Goal: Transaction & Acquisition: Purchase product/service

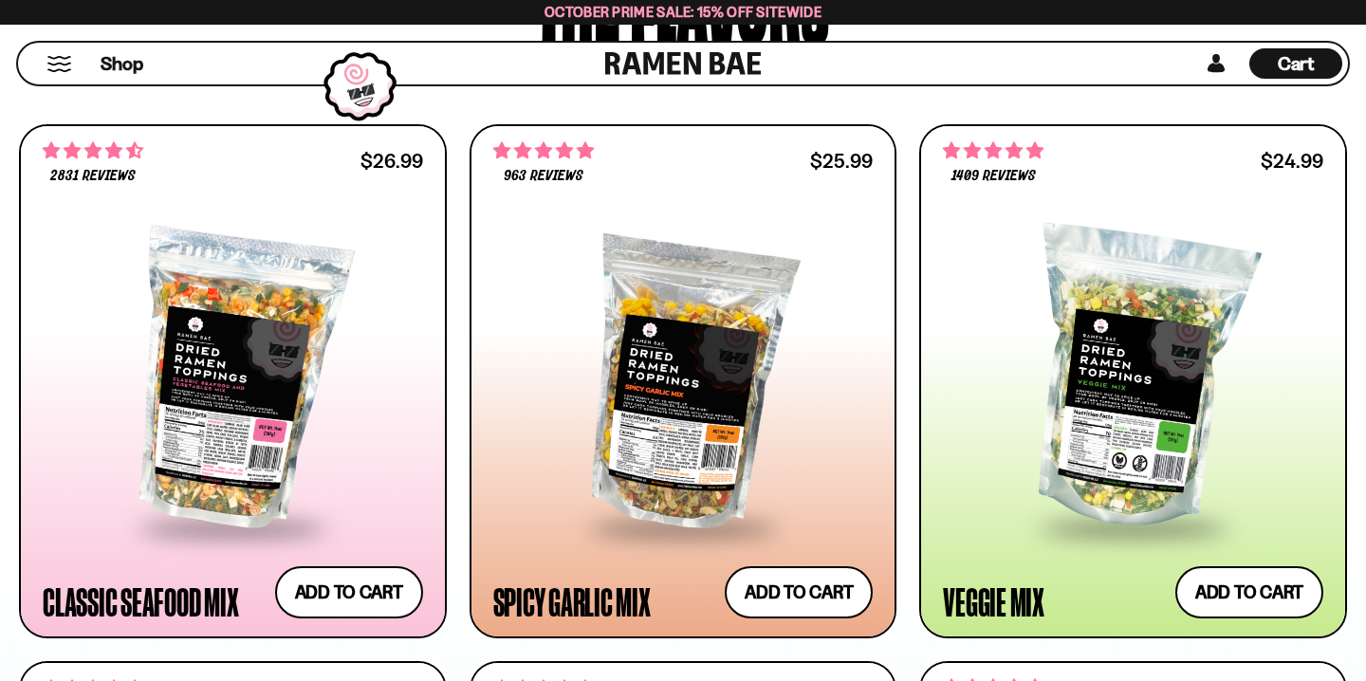
scroll to position [1020, 0]
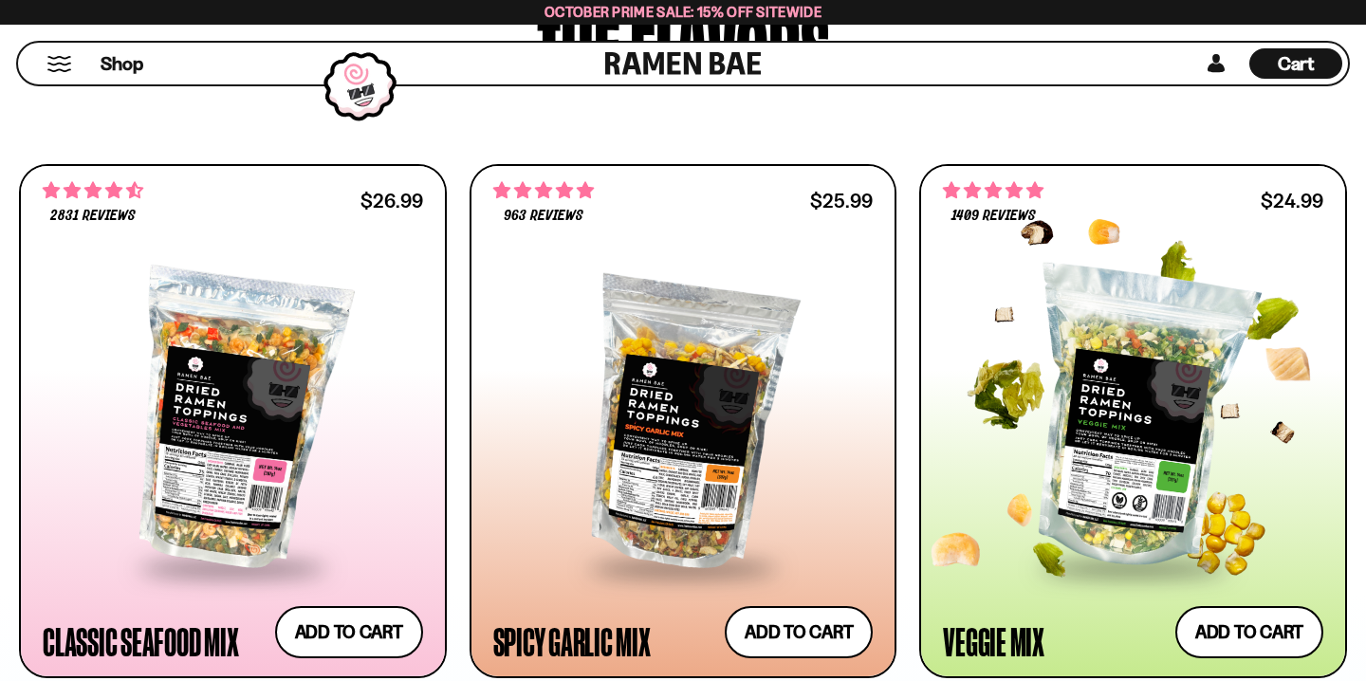
click at [1096, 410] on div at bounding box center [1133, 419] width 380 height 292
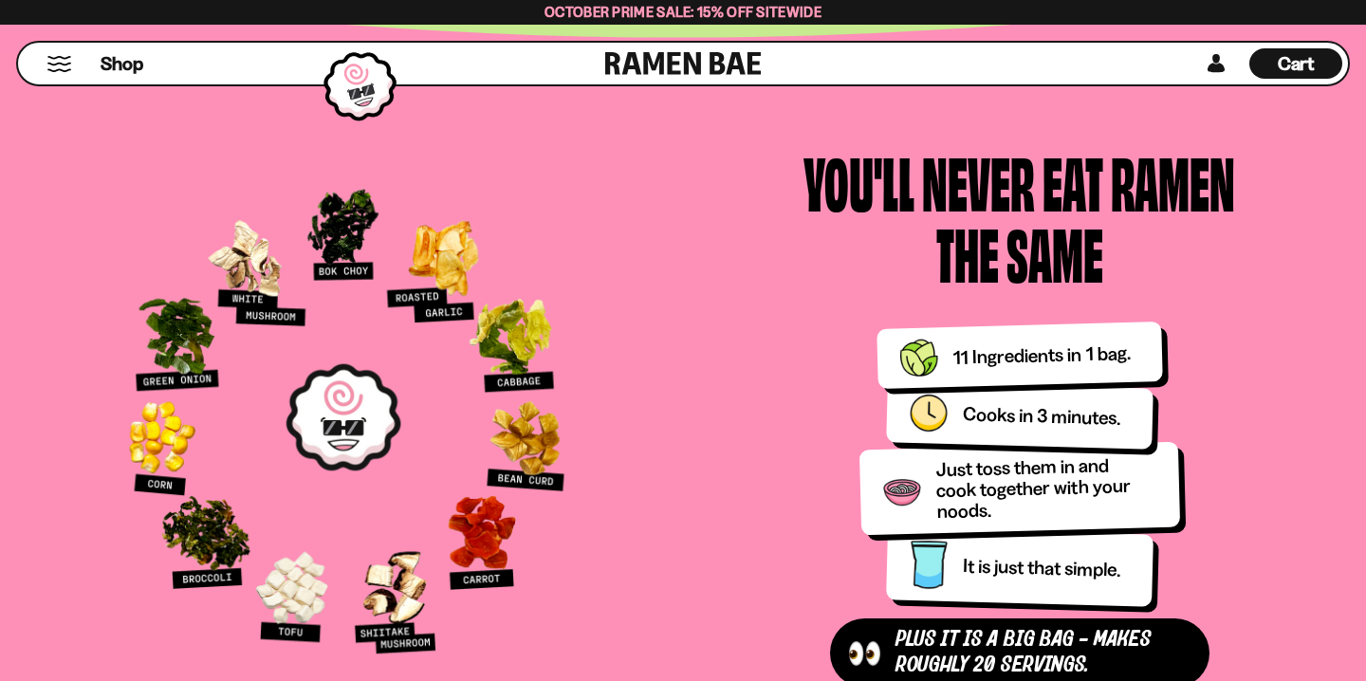
scroll to position [2087, 0]
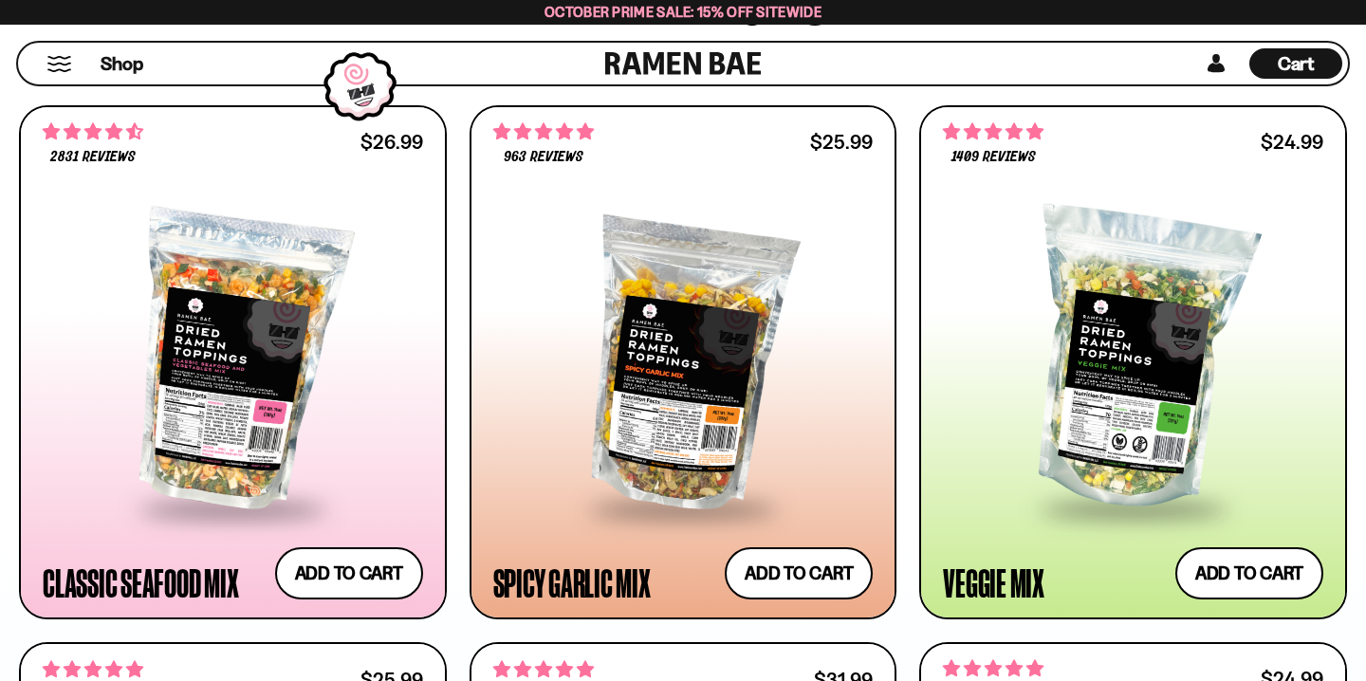
scroll to position [1081, 0]
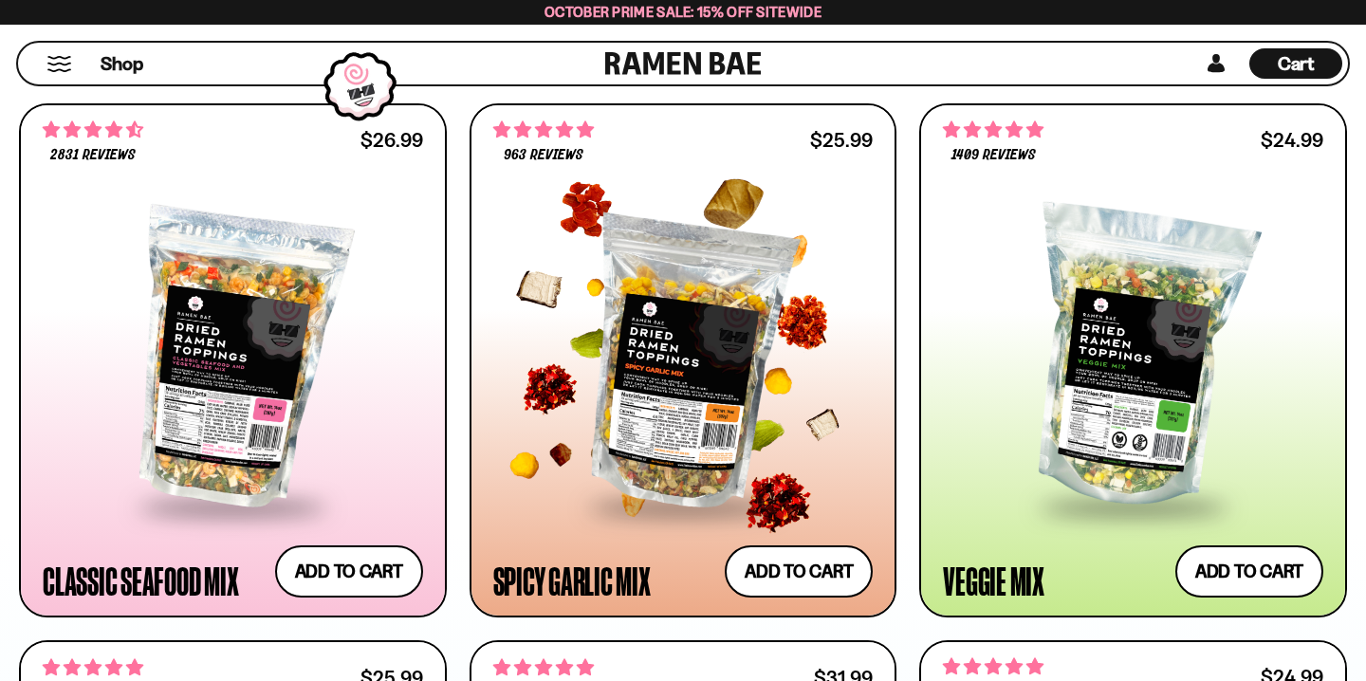
click at [743, 270] on div at bounding box center [683, 358] width 380 height 292
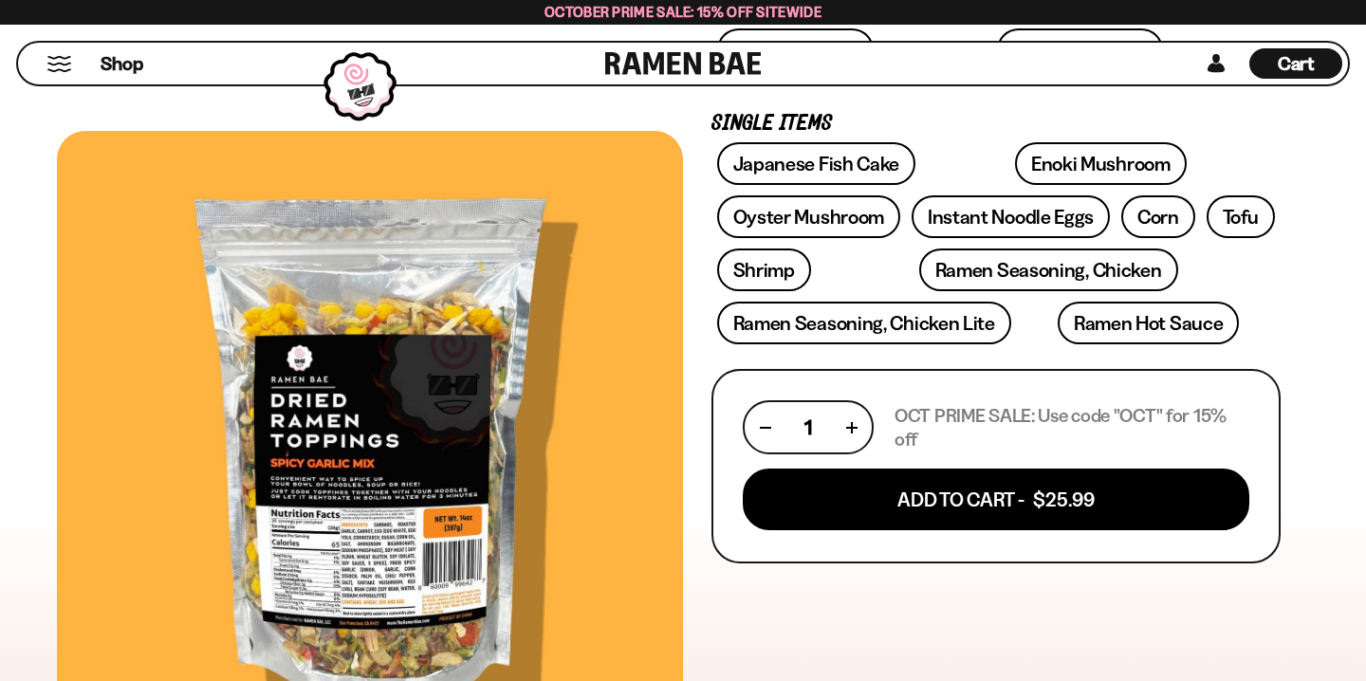
scroll to position [560, 0]
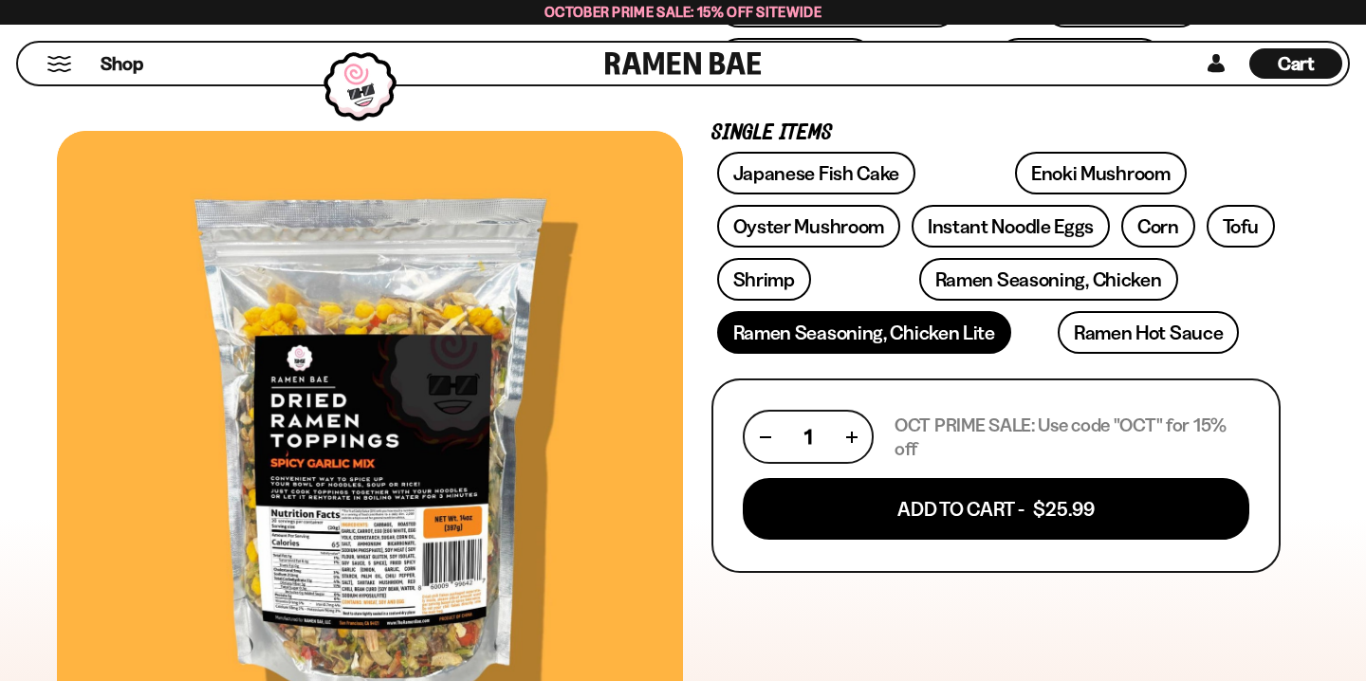
click at [924, 321] on link "Ramen Seasoning, Chicken Lite" at bounding box center [864, 332] width 294 height 43
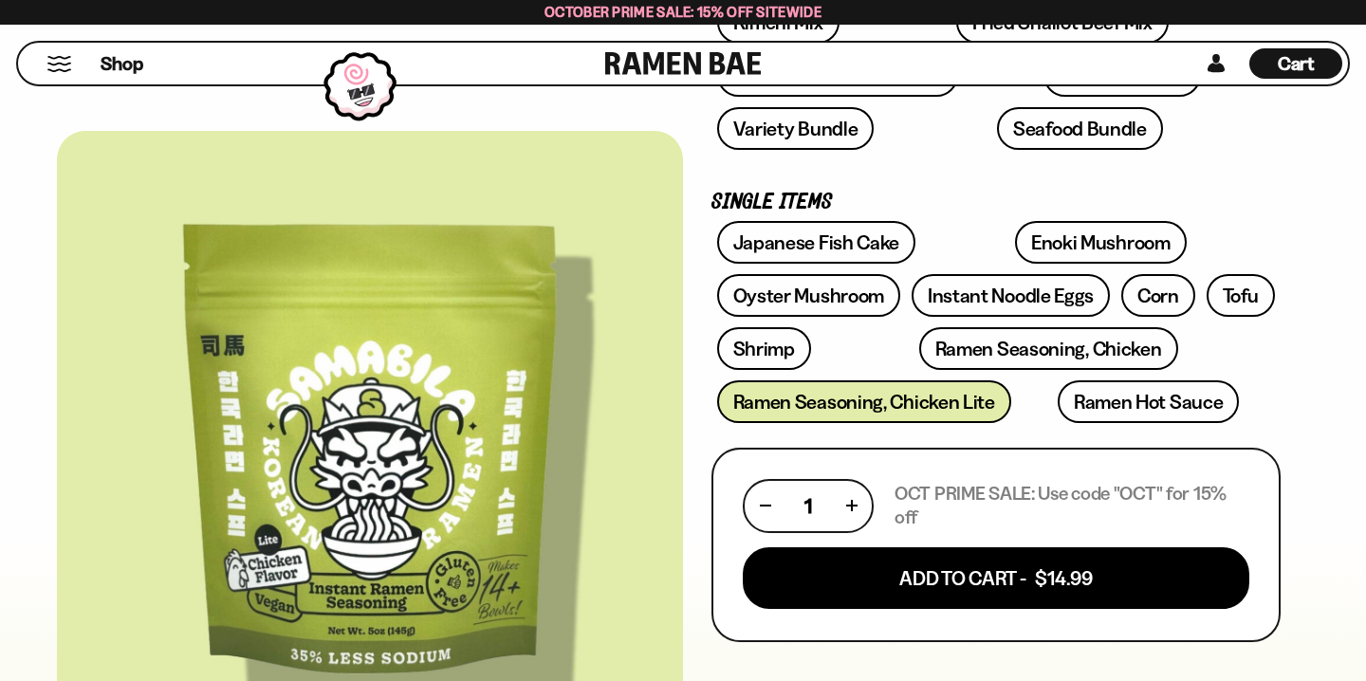
scroll to position [566, 0]
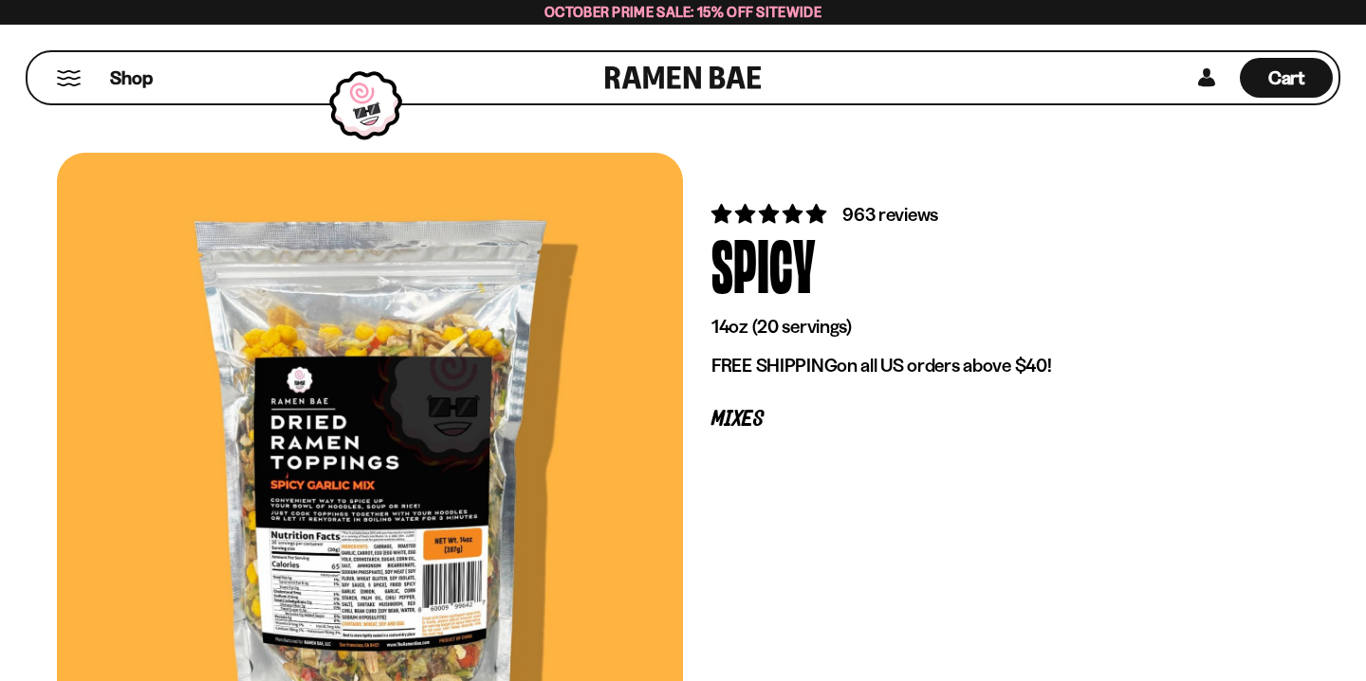
scroll to position [560, 0]
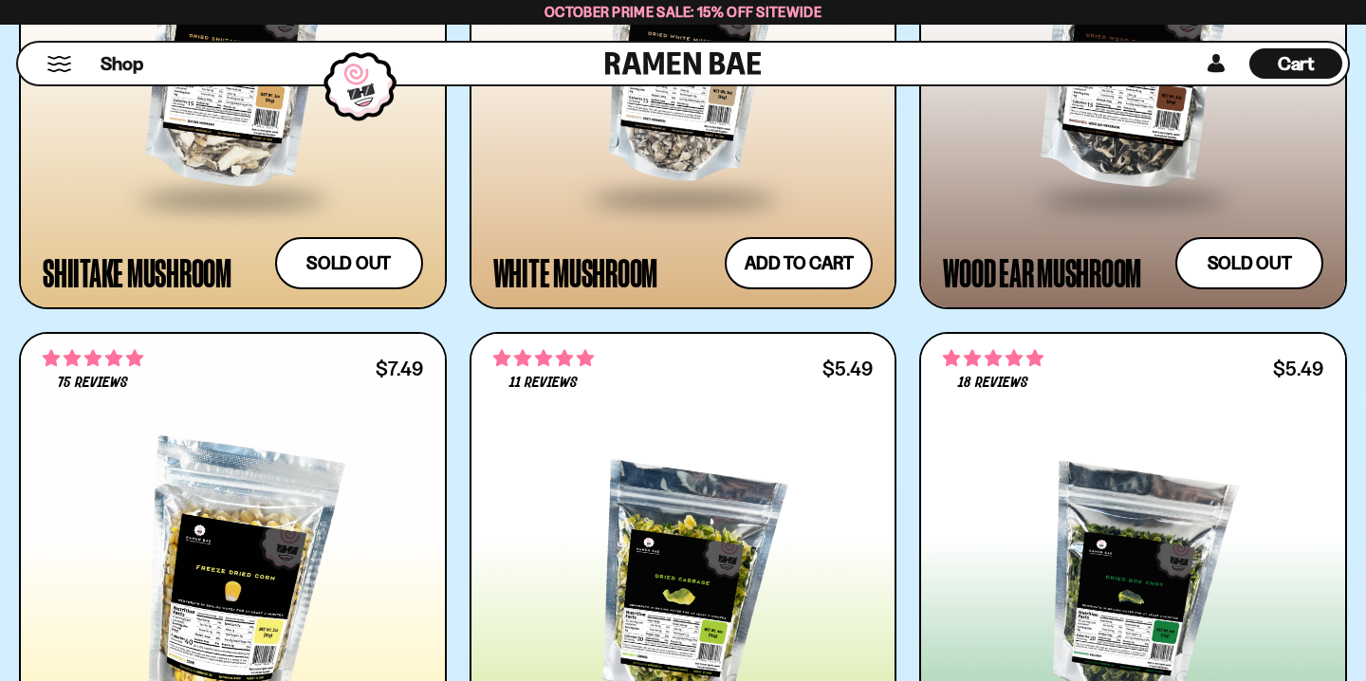
scroll to position [4576, 0]
